Goal: Task Accomplishment & Management: Use online tool/utility

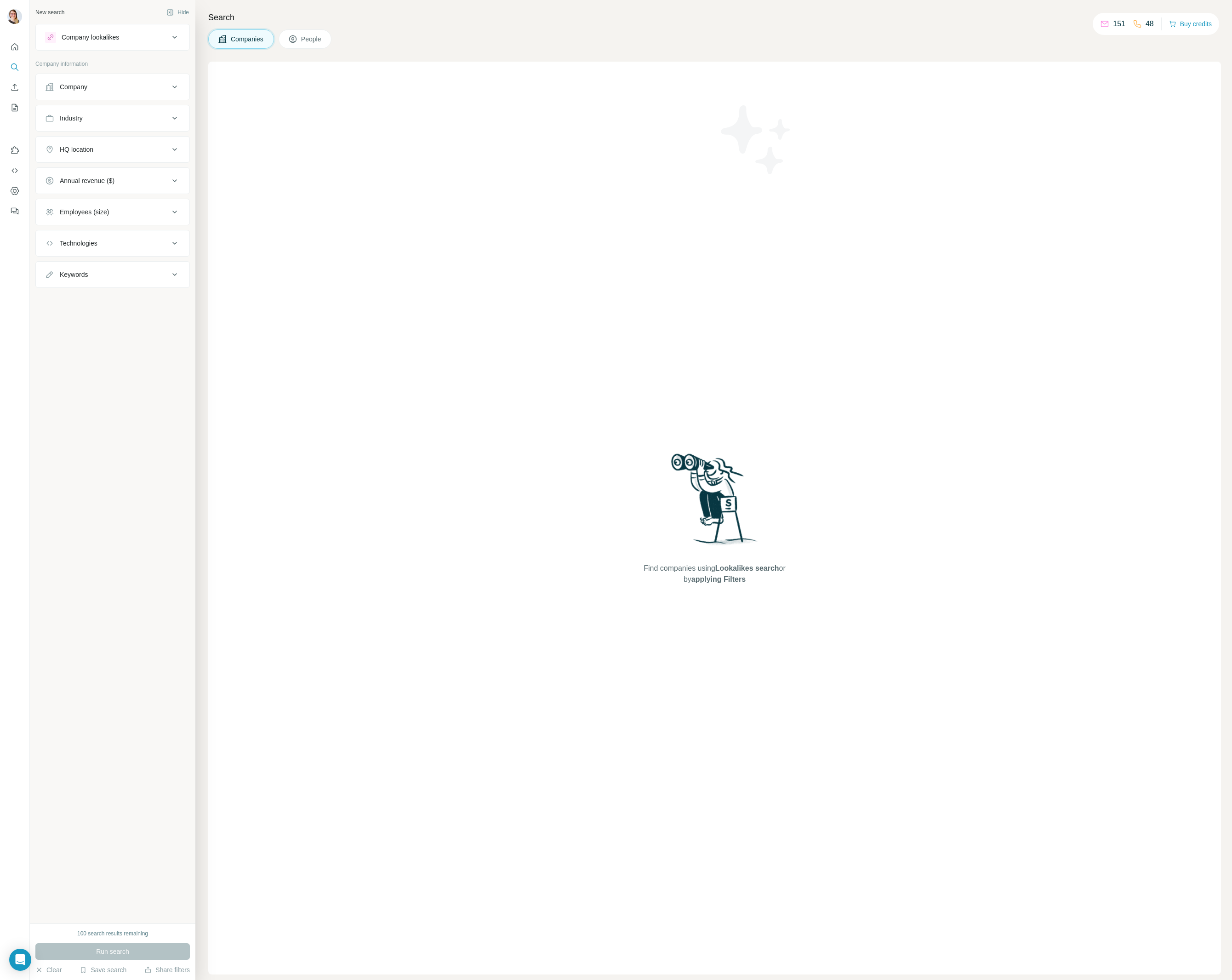
click at [118, 42] on div "Company lookalikes" at bounding box center [107, 37] width 124 height 11
click at [11, 18] on img at bounding box center [15, 16] width 15 height 15
click at [14, 145] on button "Use Surfe on LinkedIn" at bounding box center [15, 150] width 15 height 16
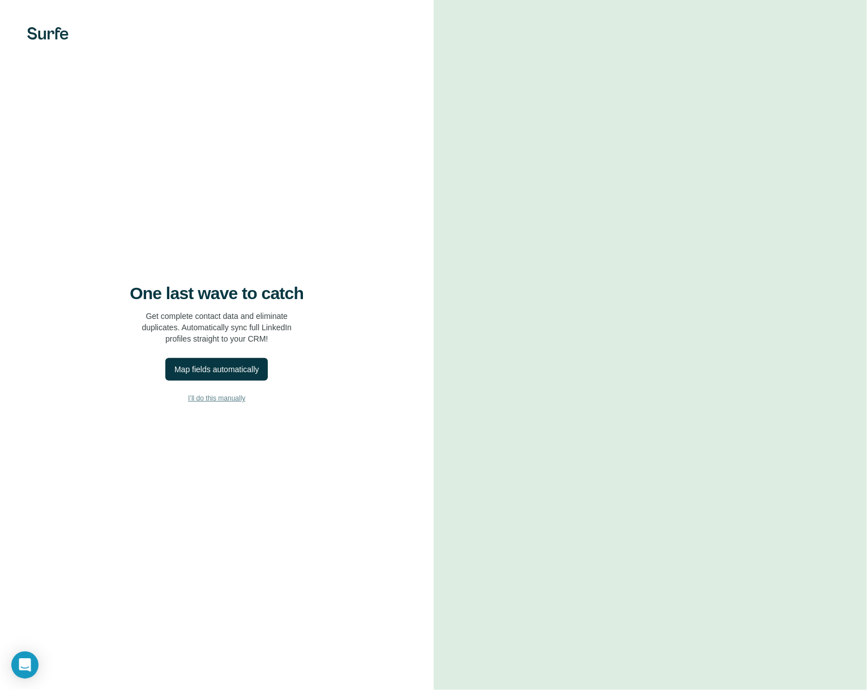
click at [229, 399] on span "I’ll do this manually" at bounding box center [216, 398] width 57 height 10
